Goal: Complete application form: Complete application form

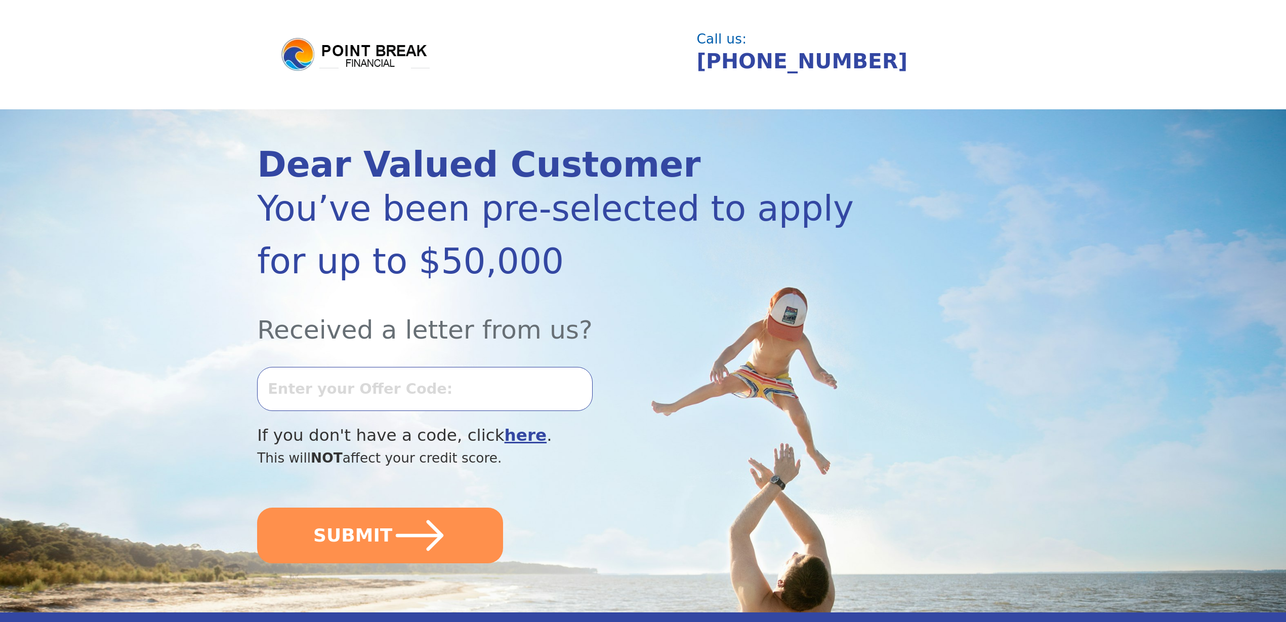
click at [342, 382] on input "text" at bounding box center [424, 389] width 335 height 44
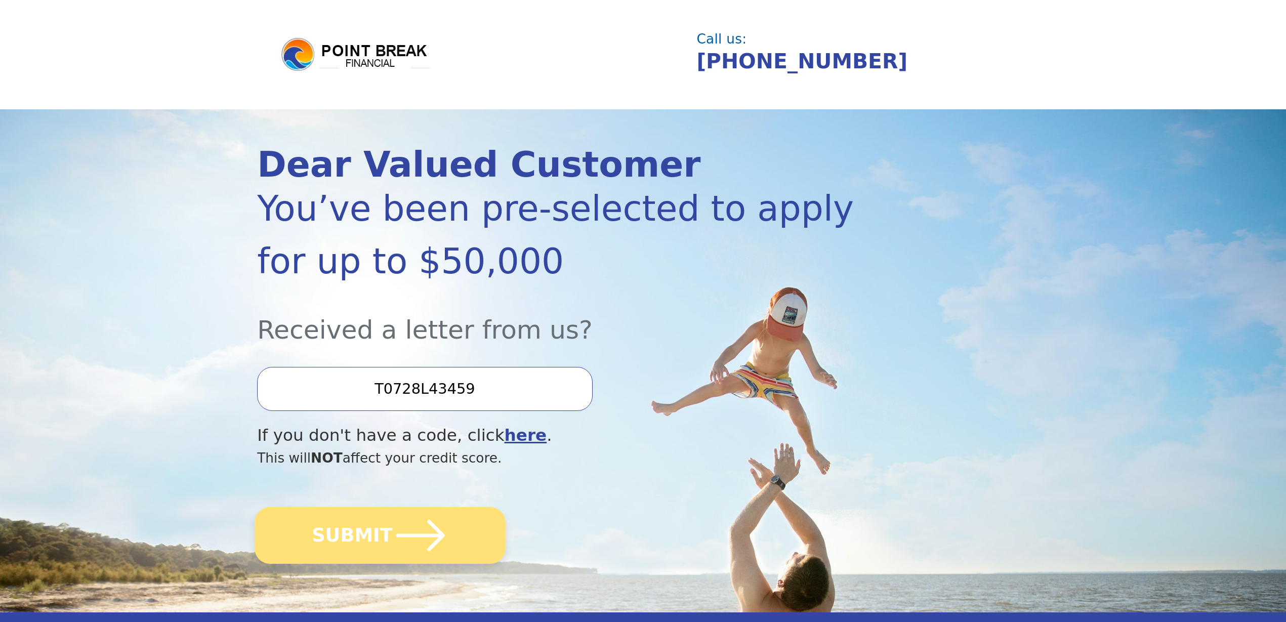
type input "T0728L43459"
click at [363, 534] on button "SUBMIT" at bounding box center [380, 535] width 251 height 57
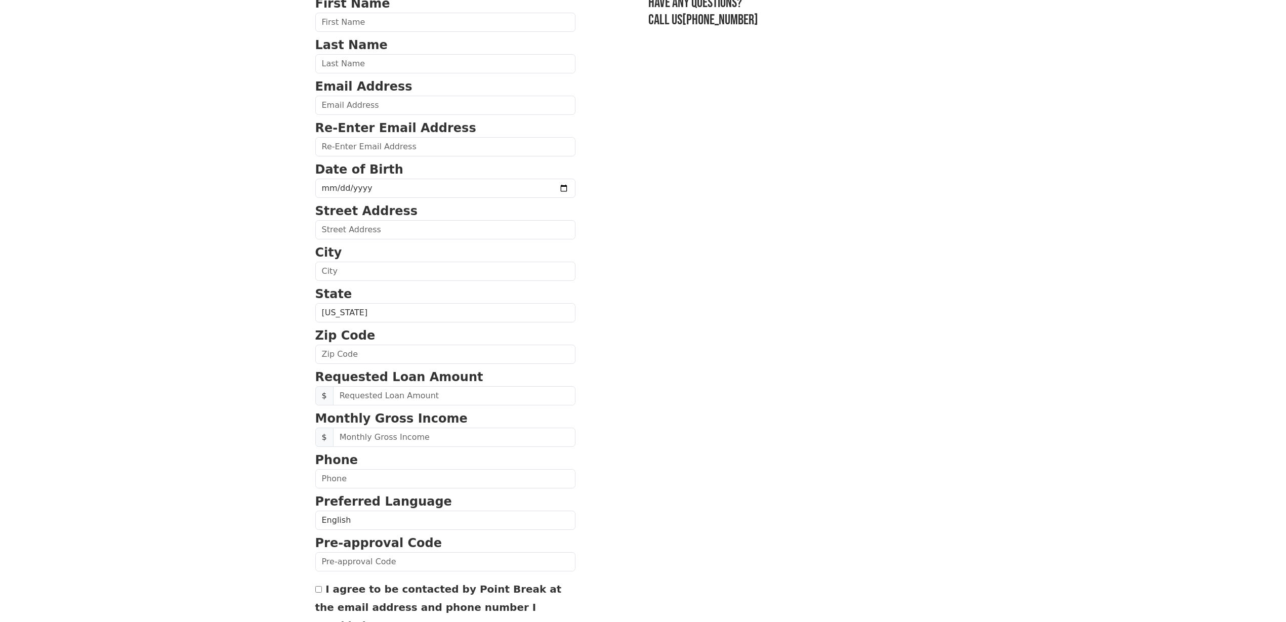
scroll to position [184, 0]
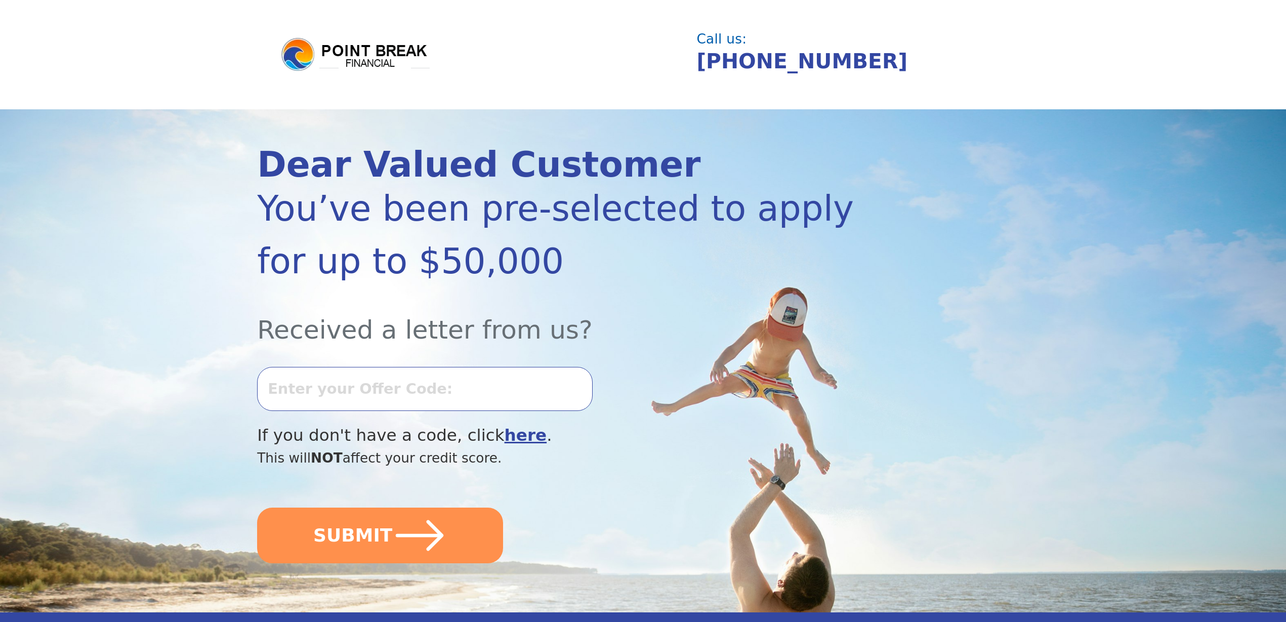
click at [353, 393] on input "text" at bounding box center [424, 389] width 335 height 44
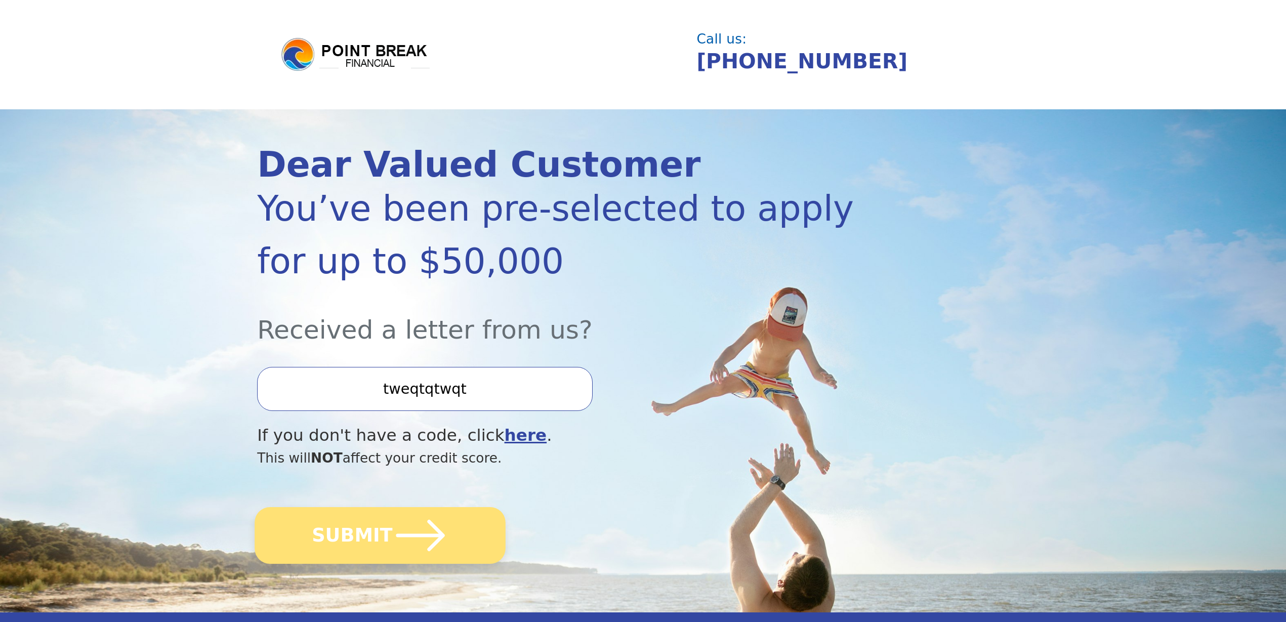
type input "tweqtqtwqt"
click at [352, 536] on button "SUBMIT" at bounding box center [380, 535] width 251 height 57
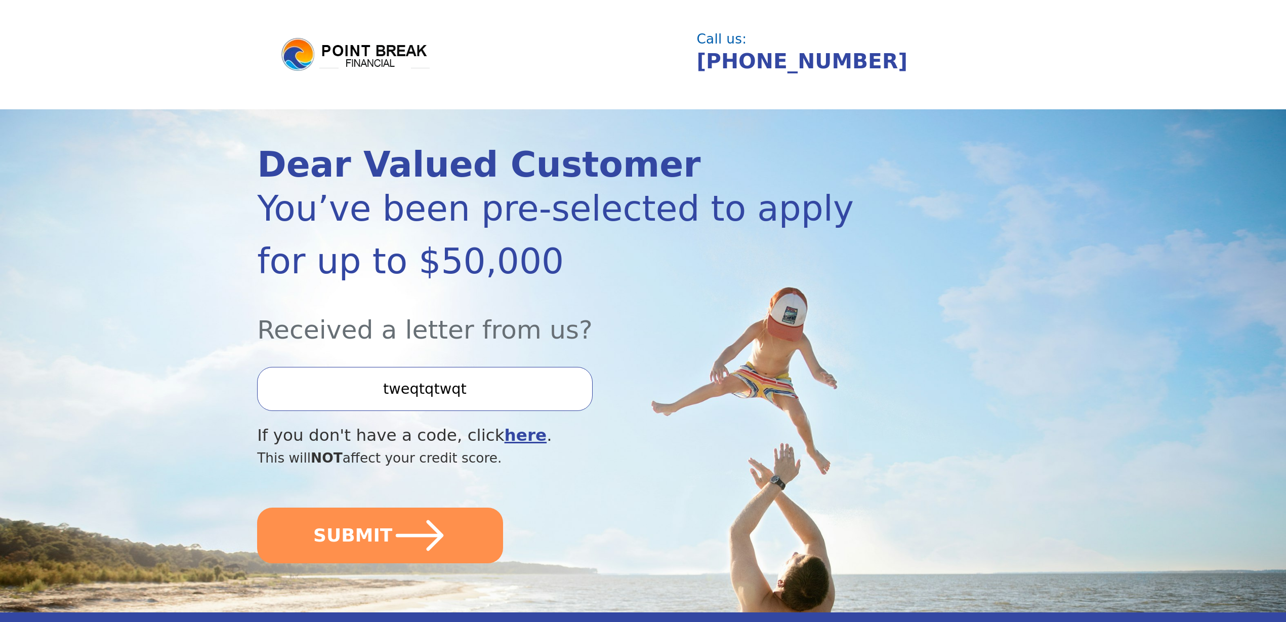
click at [353, 387] on input "tweqtqtwqt" at bounding box center [424, 389] width 335 height 44
click at [371, 392] on input "tweqtqtwqt" at bounding box center [424, 389] width 335 height 44
click at [371, 391] on input "tweqtqtwqt" at bounding box center [424, 389] width 335 height 44
click at [370, 390] on input "tweqtqtwqt" at bounding box center [424, 389] width 335 height 44
click at [373, 388] on input "tweqtqtwqt" at bounding box center [424, 389] width 335 height 44
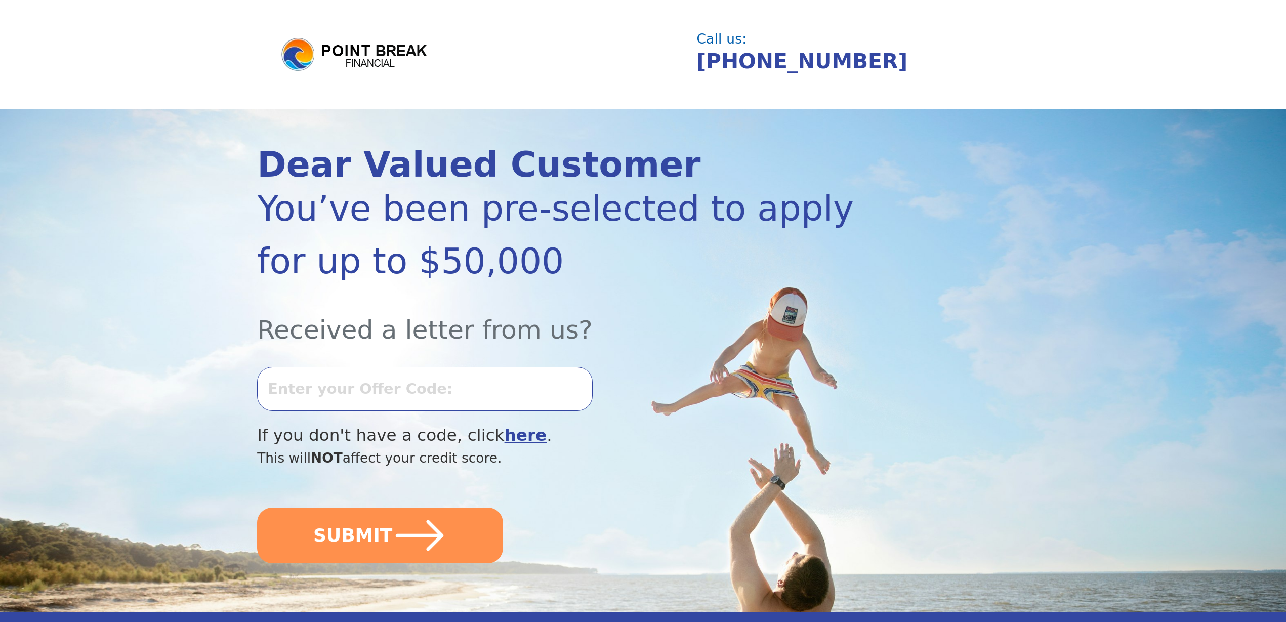
type input "0"
type input "O"
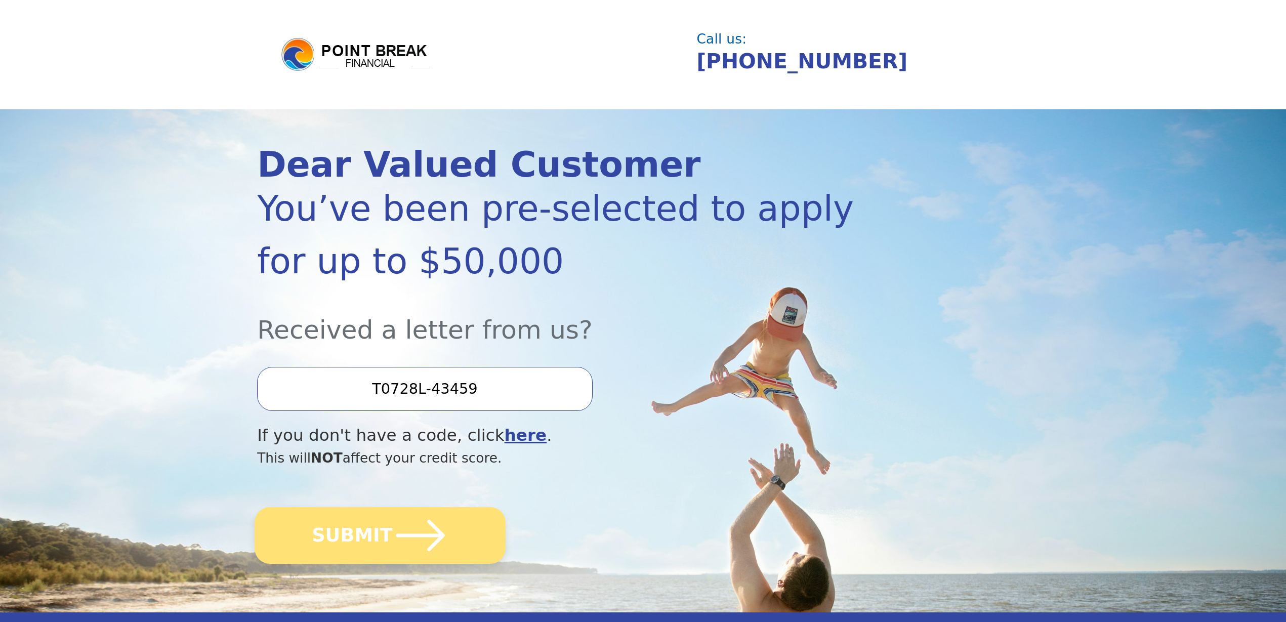
type input "T0728L-43459"
click at [393, 525] on icon "submit" at bounding box center [421, 536] width 56 height 56
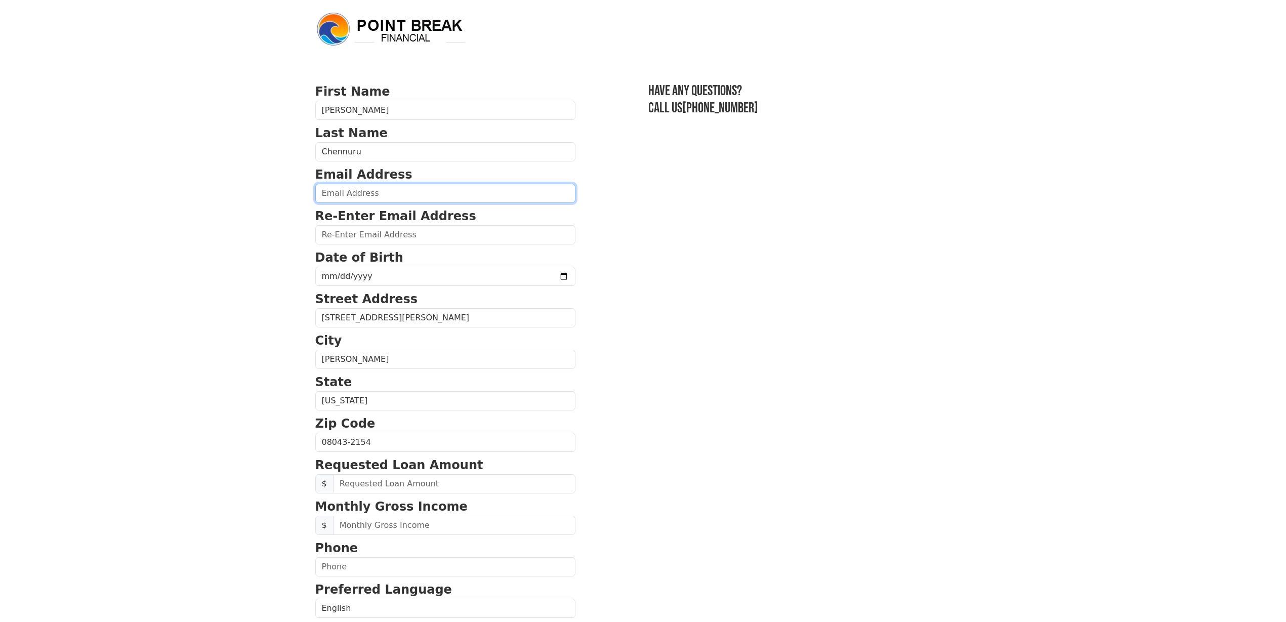
click at [353, 201] on input "email" at bounding box center [445, 193] width 260 height 19
type input "saitejachennuru.usa@gmail.com"
click at [358, 232] on input "email" at bounding box center [445, 234] width 260 height 19
paste input "saitejachennuru.usa@gmail.com"
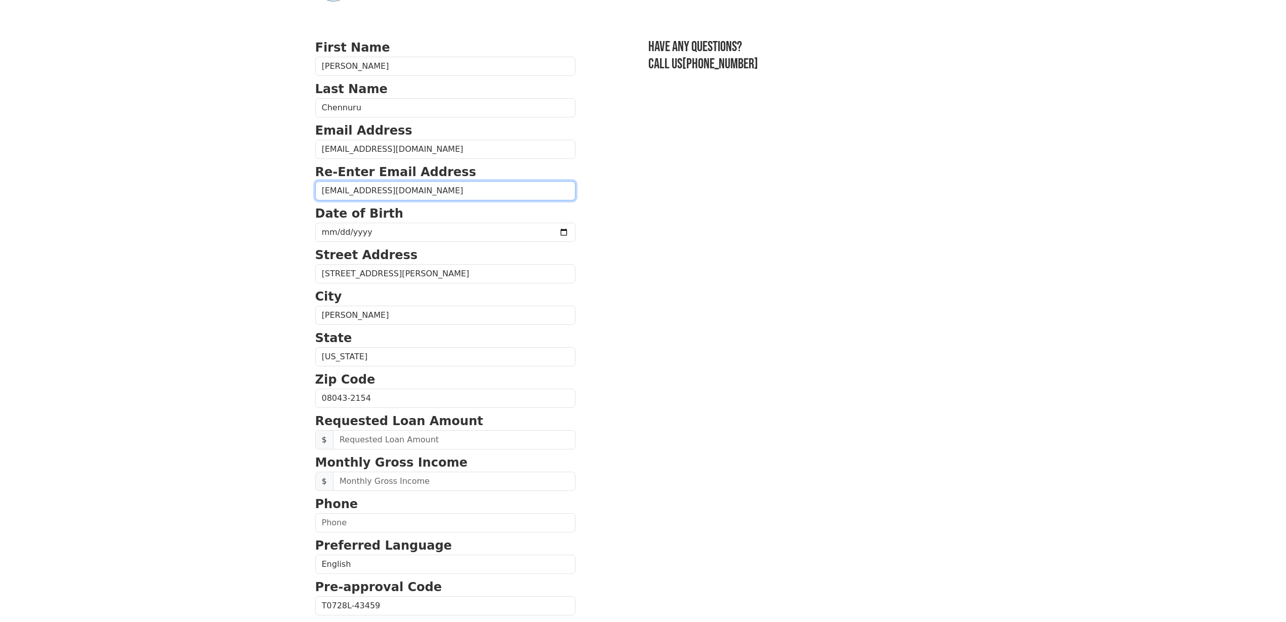
scroll to position [63, 0]
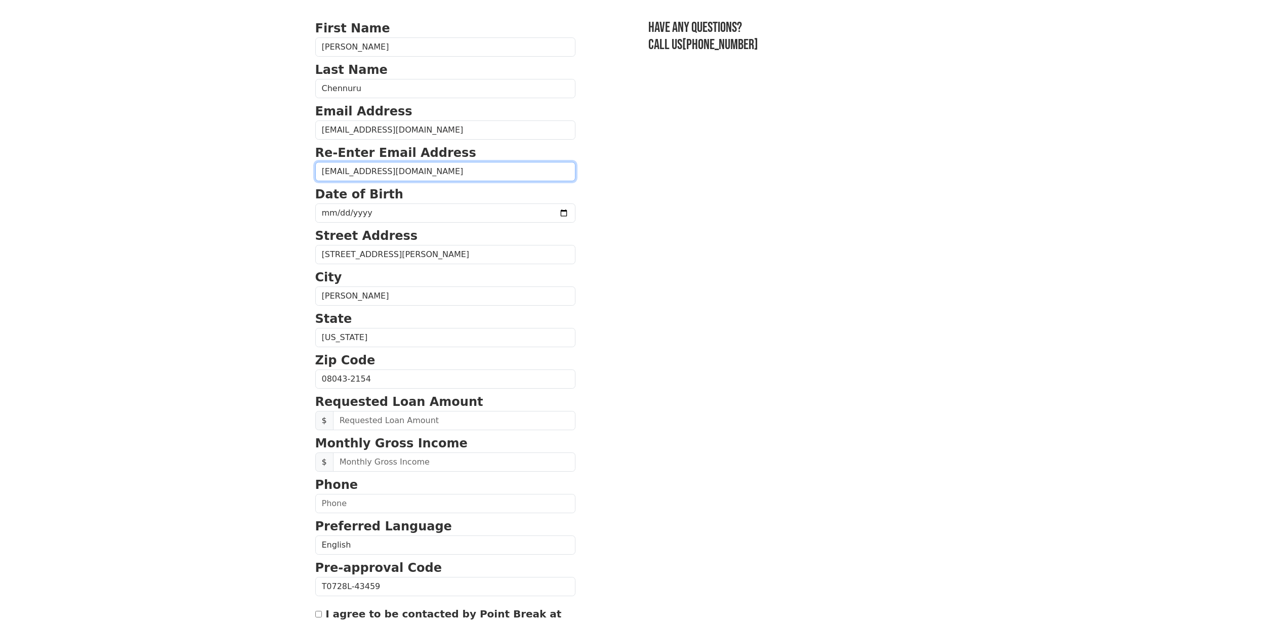
type input "saitejachennuru.usa@gmail.com"
click at [538, 214] on input "date" at bounding box center [445, 212] width 260 height 19
type input "1990-06-09"
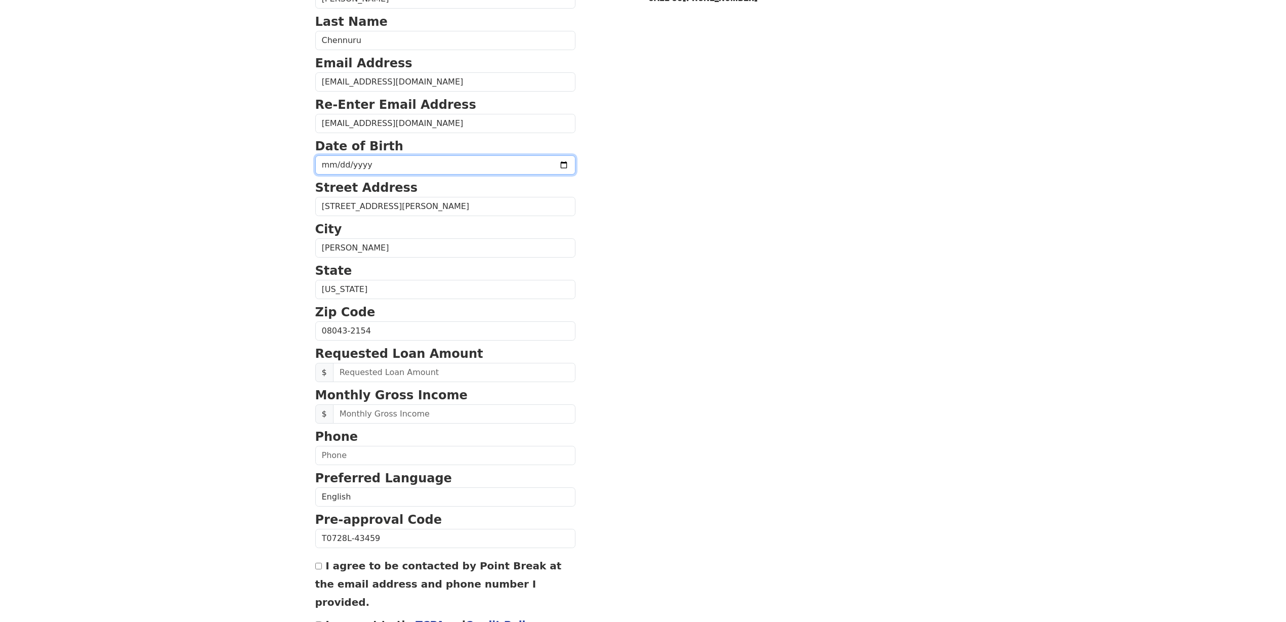
scroll to position [184, 0]
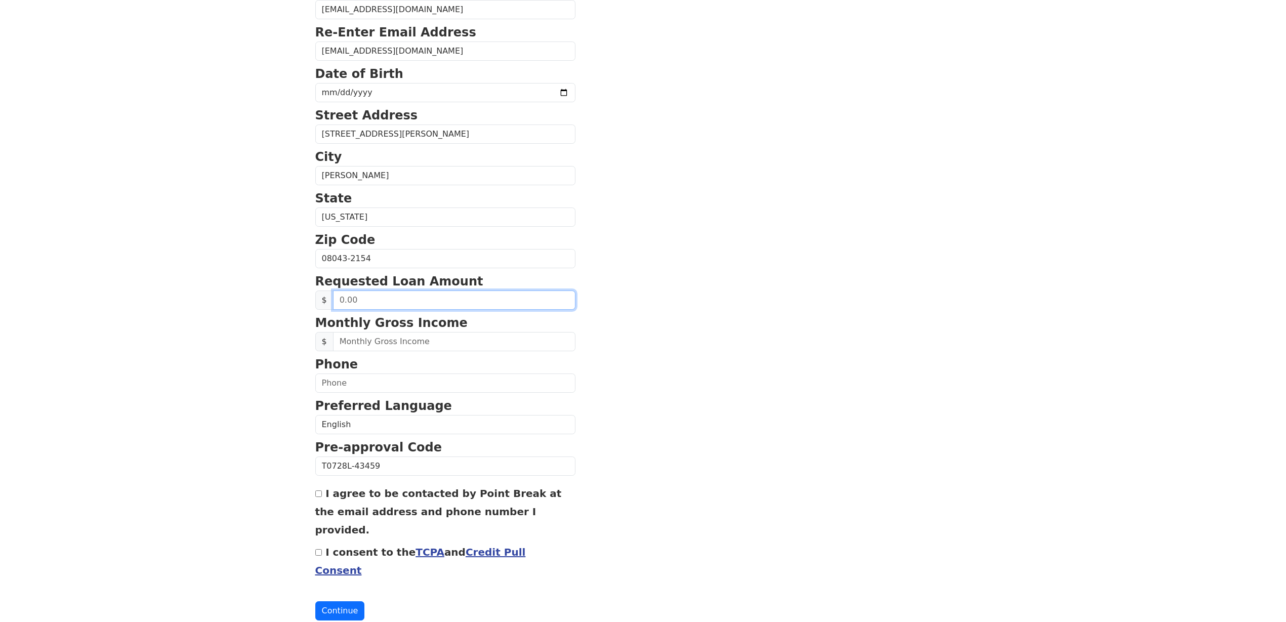
click at [352, 300] on input "text" at bounding box center [454, 299] width 242 height 19
type input "35,000.00"
click at [378, 339] on input "text" at bounding box center [454, 341] width 242 height 19
click at [222, 364] on body "First Name Venkatasai-Teja Last Name Chennuru Email Address saitejachennuru.usa…" at bounding box center [643, 127] width 1286 height 622
click at [364, 347] on input "text" at bounding box center [454, 341] width 242 height 19
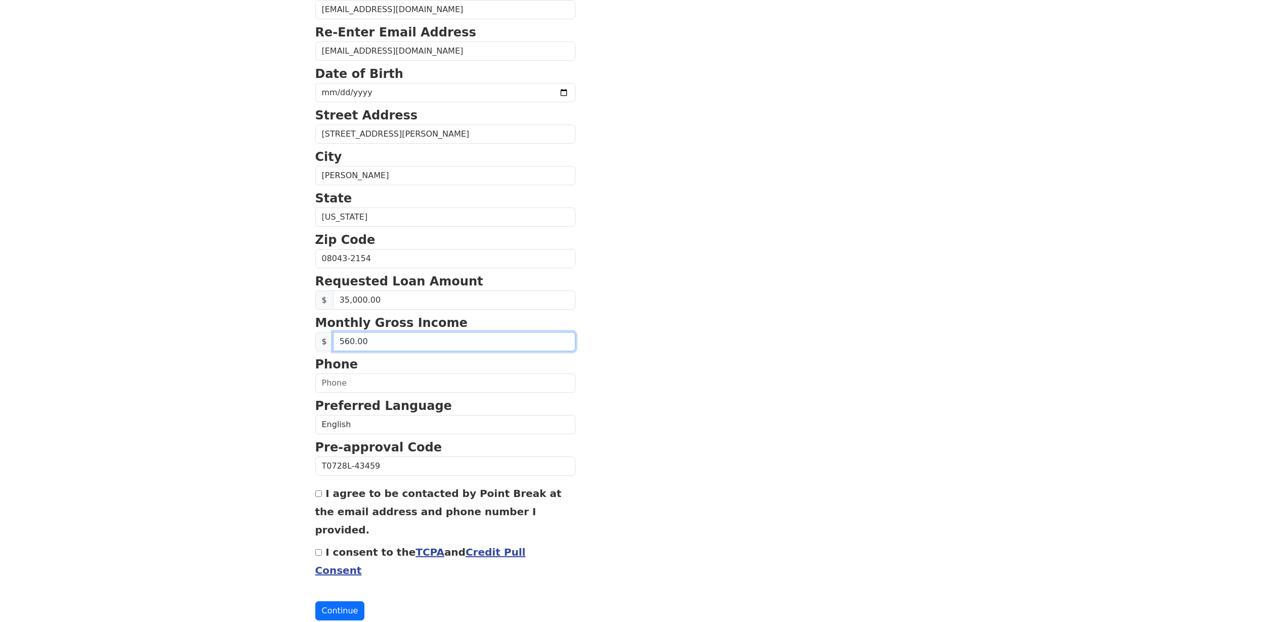
type input "5,600.00"
click at [285, 388] on body "First Name Venkatasai-Teja Last Name Chennuru Email Address saitejachennuru.usa…" at bounding box center [643, 127] width 1286 height 622
click at [347, 383] on input "text" at bounding box center [445, 382] width 260 height 19
type input "(609) 509-5840"
click at [319, 495] on input "I agree to be contacted by Point Break at the email address and phone number I …" at bounding box center [318, 493] width 7 height 7
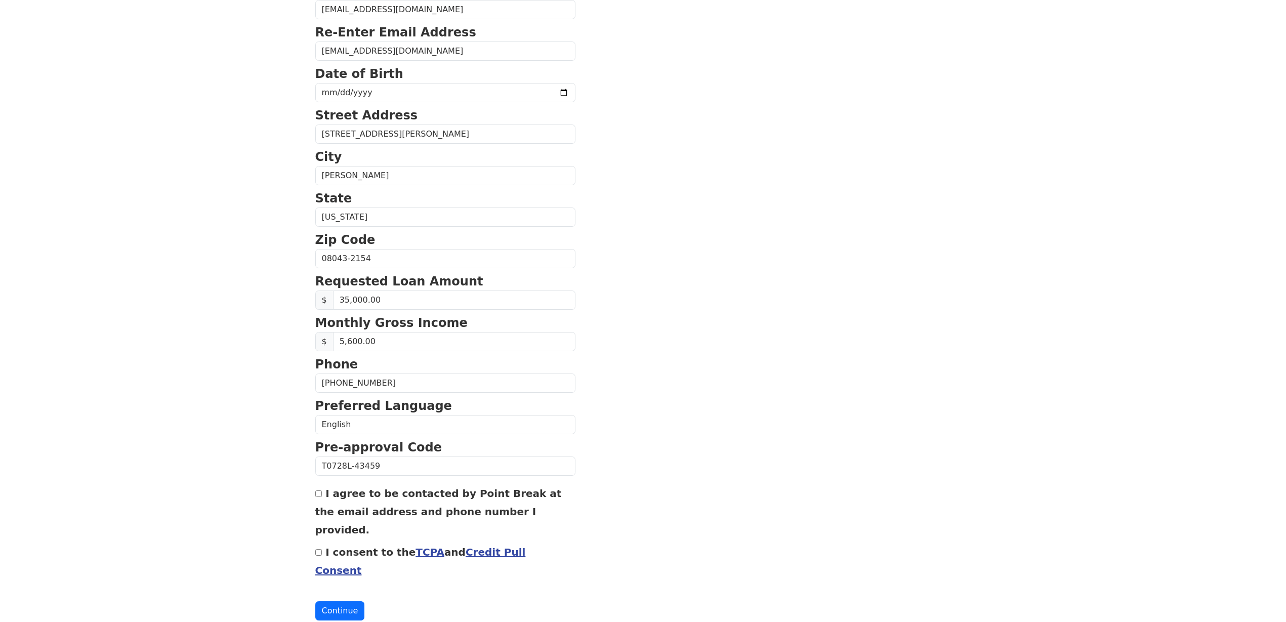
checkbox input "true"
click at [317, 549] on input "I consent to the TCPA and Credit Pull Consent" at bounding box center [318, 552] width 7 height 7
checkbox input "true"
click at [336, 601] on button "Continue" at bounding box center [340, 610] width 50 height 19
